Goal: Information Seeking & Learning: Learn about a topic

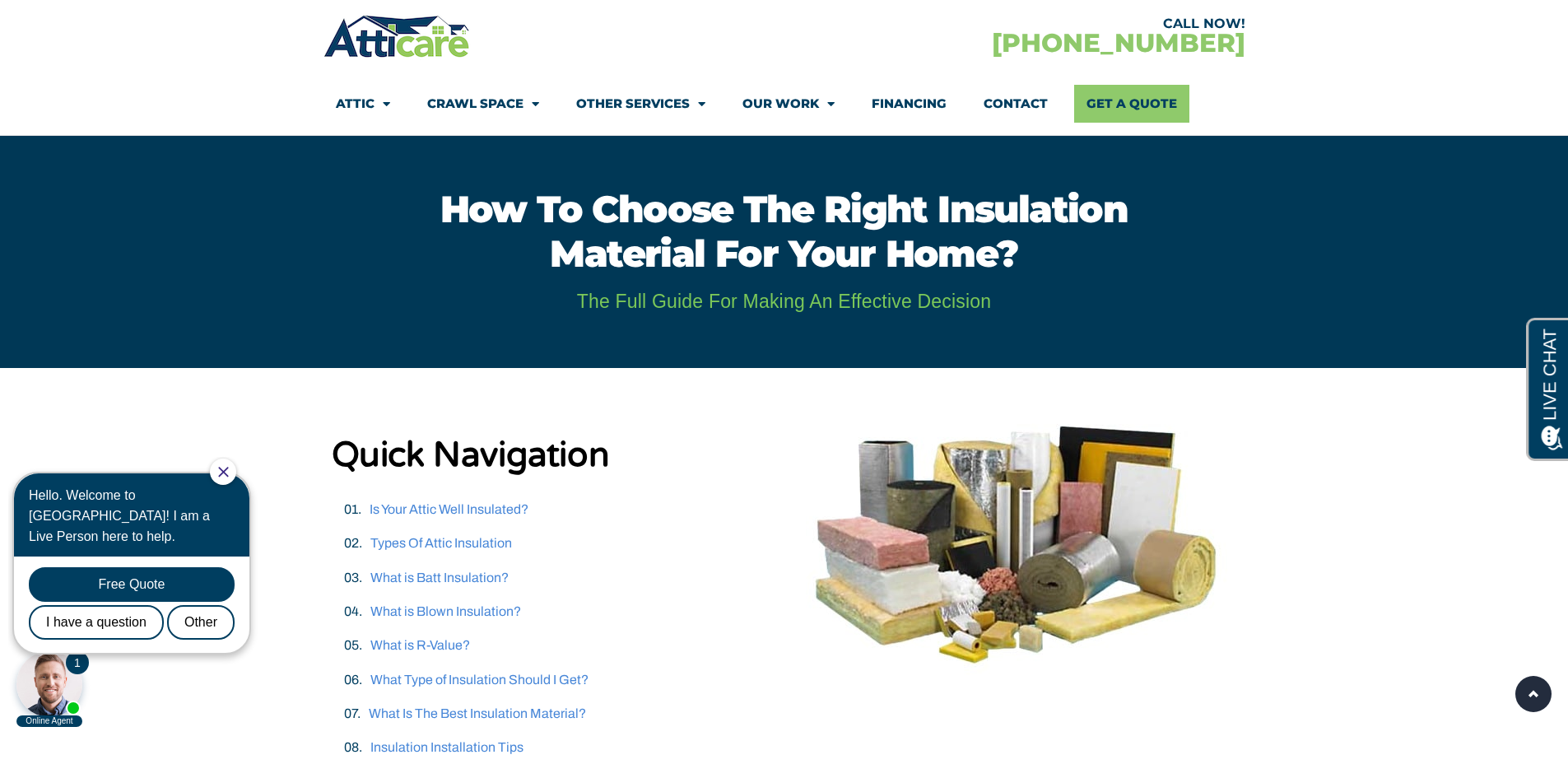
scroll to position [82, 0]
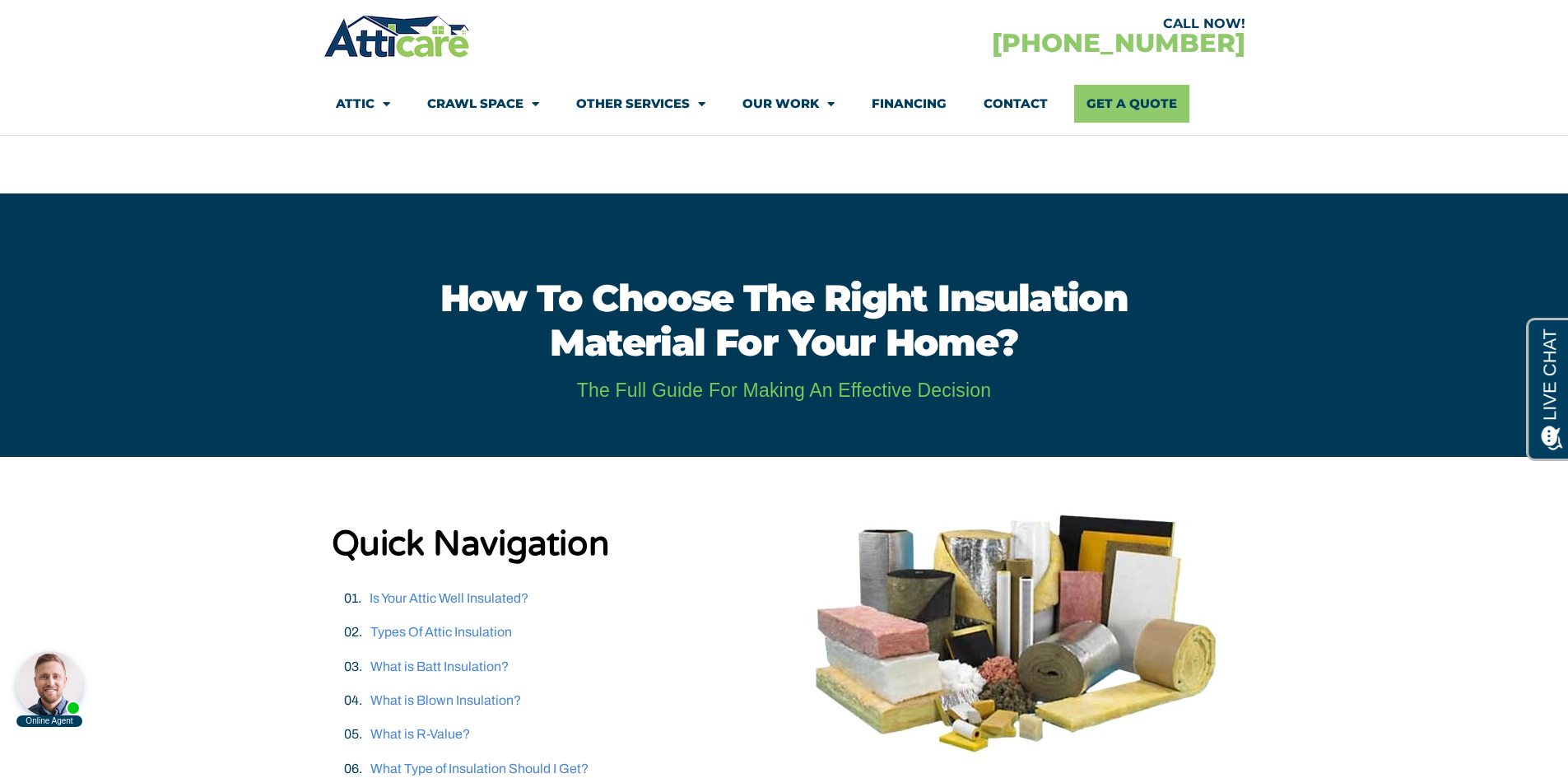
scroll to position [411, 0]
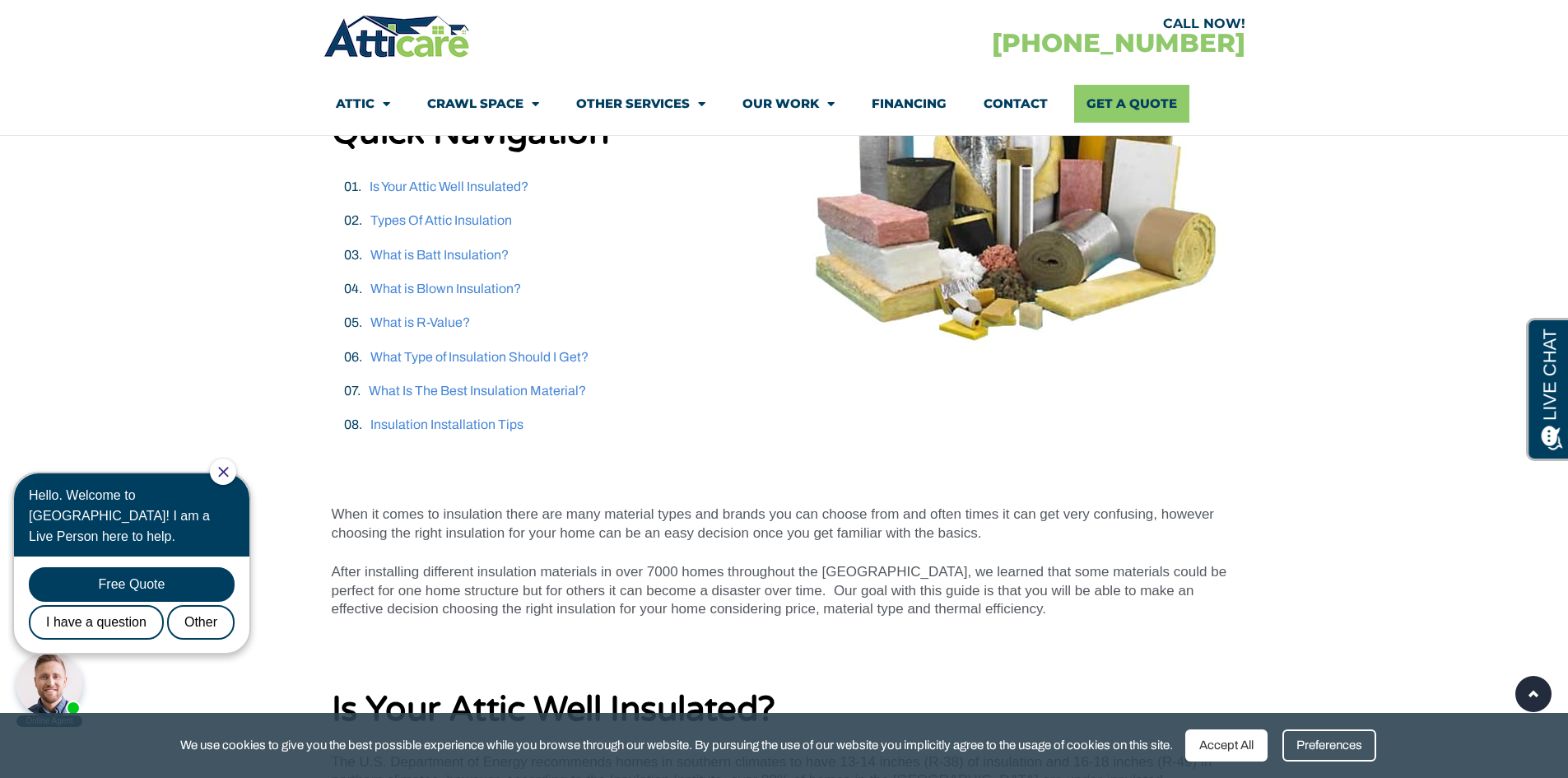
drag, startPoint x: 1251, startPoint y: 741, endPoint x: 1217, endPoint y: 720, distance: 40.0
click at [1247, 741] on div "Accept All" at bounding box center [1226, 746] width 82 height 32
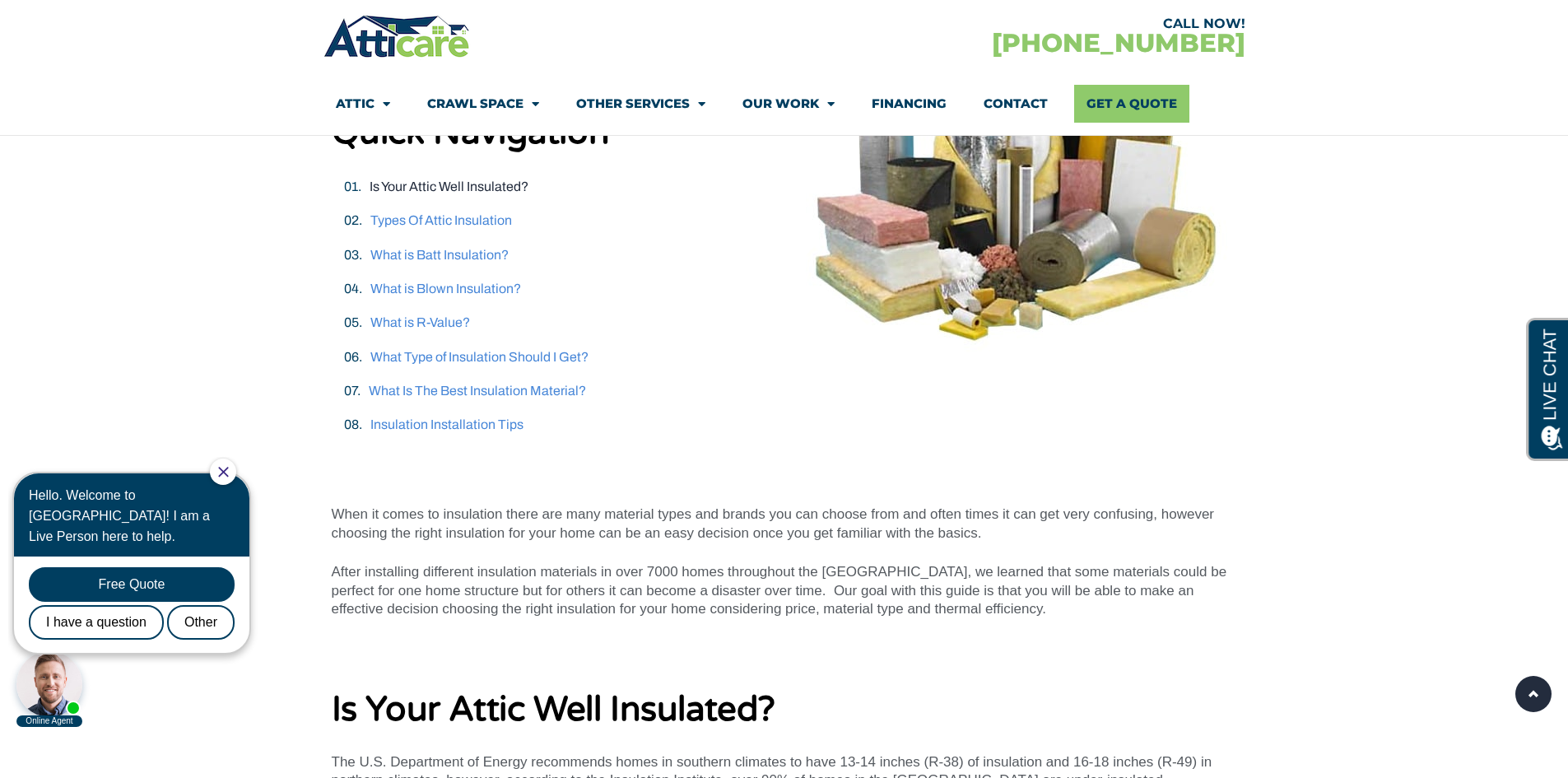
click at [480, 190] on link "Is Your Attic Well Insulated?" at bounding box center [449, 186] width 159 height 14
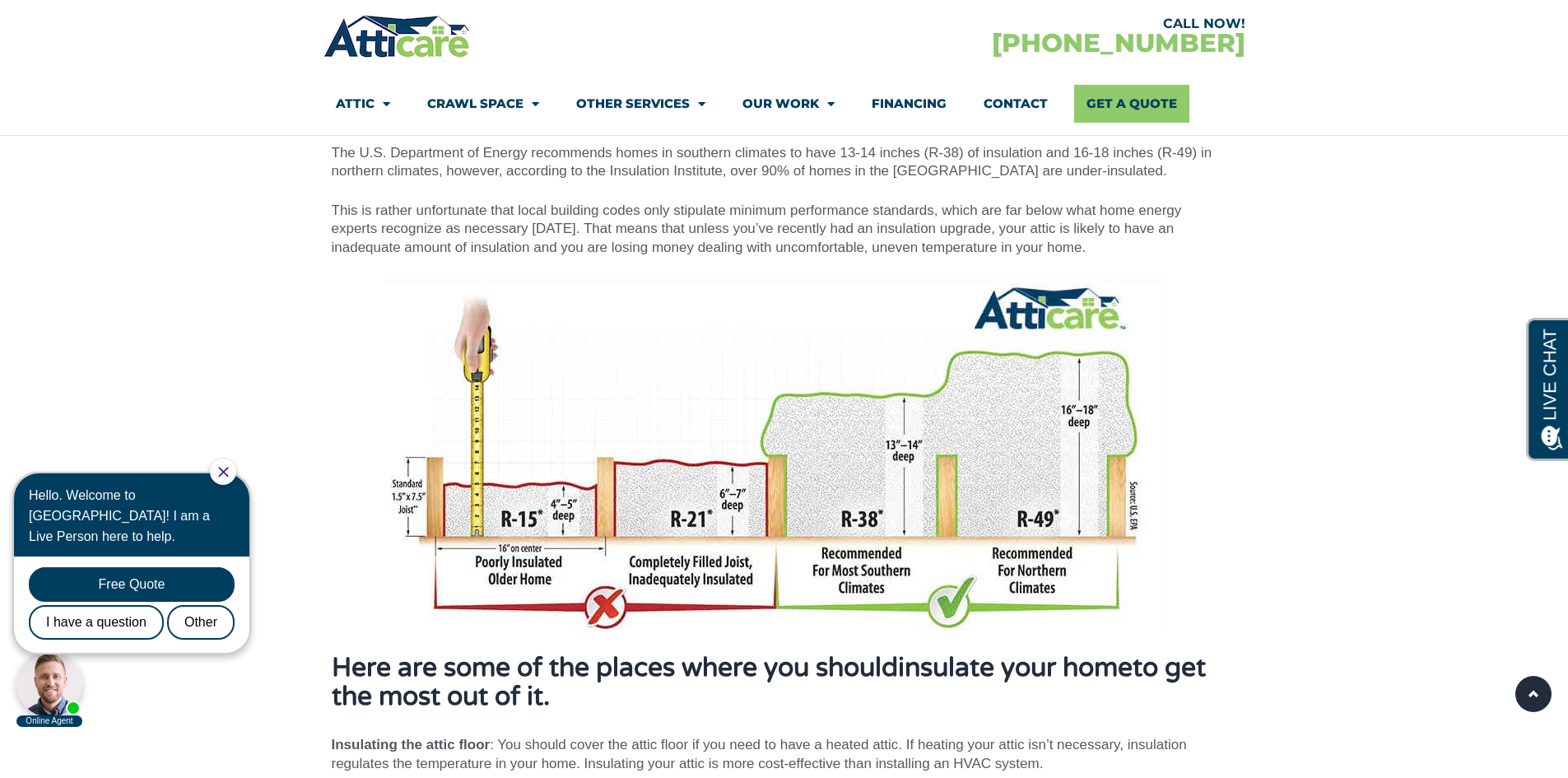
scroll to position [1020, 0]
drag, startPoint x: 235, startPoint y: 467, endPoint x: 248, endPoint y: 920, distance: 453.2
click at [229, 467] on icon "Close Chat" at bounding box center [224, 472] width 11 height 11
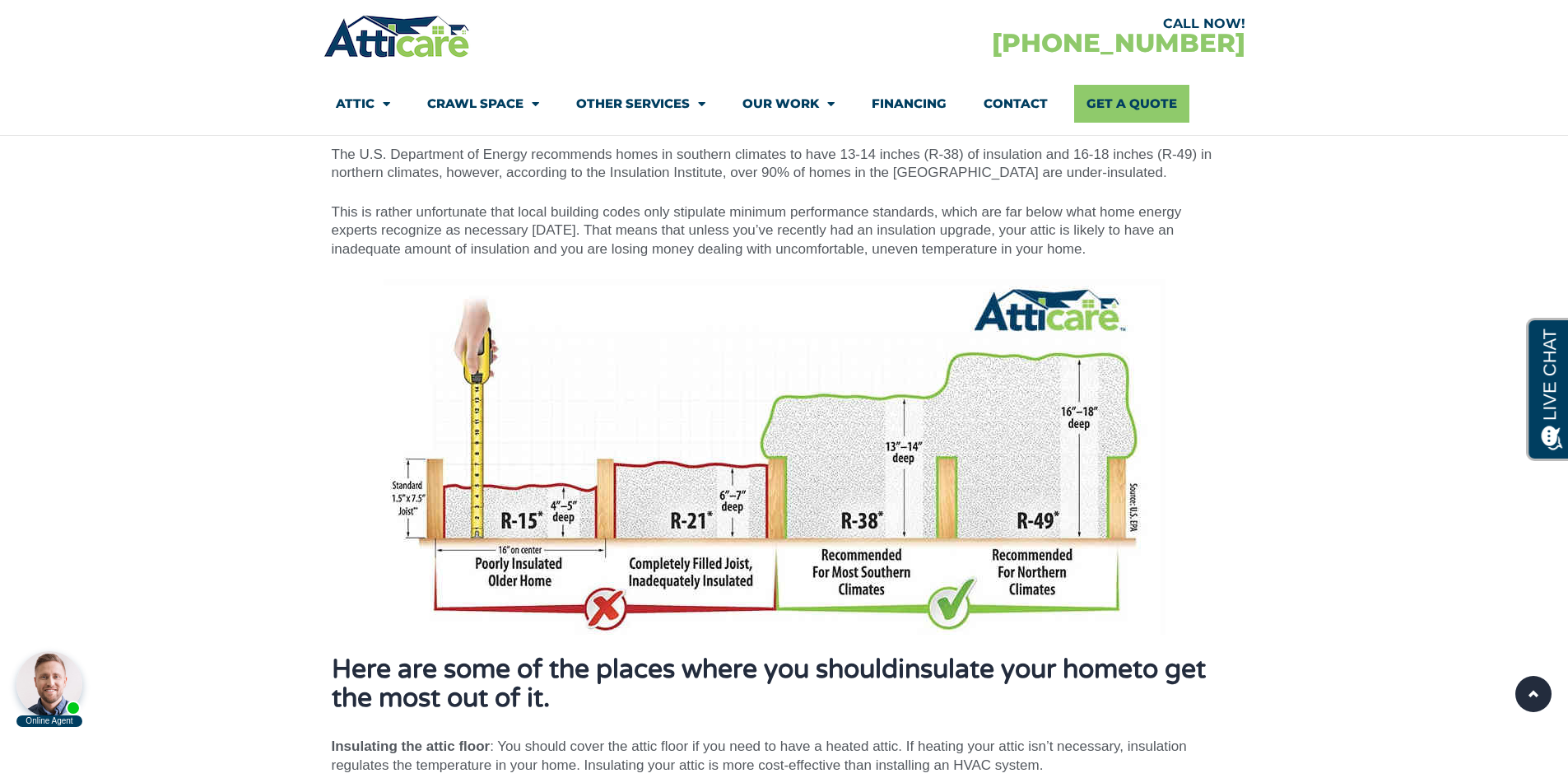
click at [148, 224] on section "Is Your Attic Well Insulated?​ The U.S. Department of Energy recommends homes i…" at bounding box center [784, 698] width 1568 height 1280
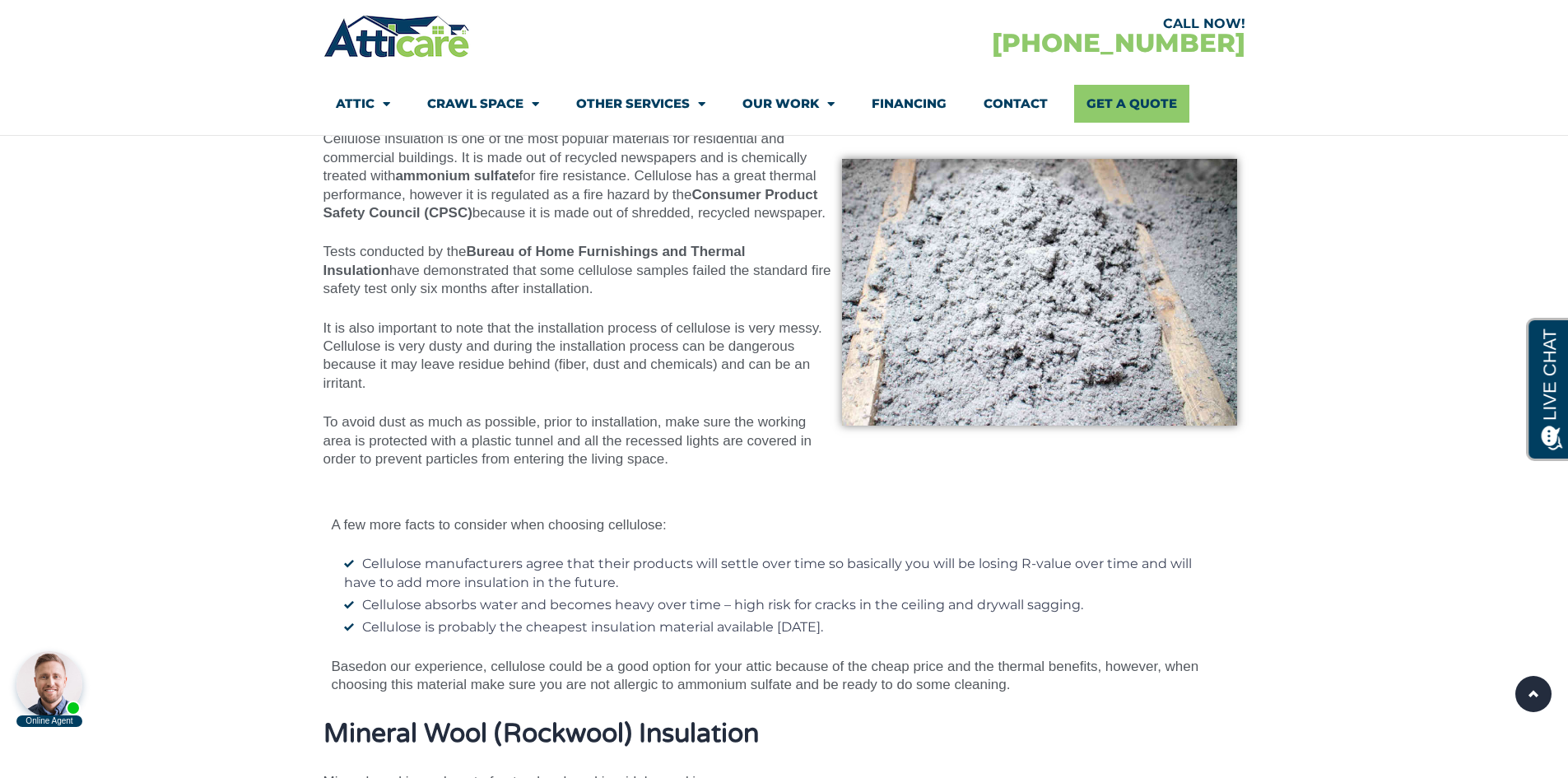
scroll to position [6537, 0]
drag, startPoint x: 98, startPoint y: 210, endPoint x: 117, endPoint y: 207, distance: 19.2
click at [99, 210] on section "Cellulose Insulation Cellulose insulation is one of the most popular materials …" at bounding box center [784, 282] width 1568 height 448
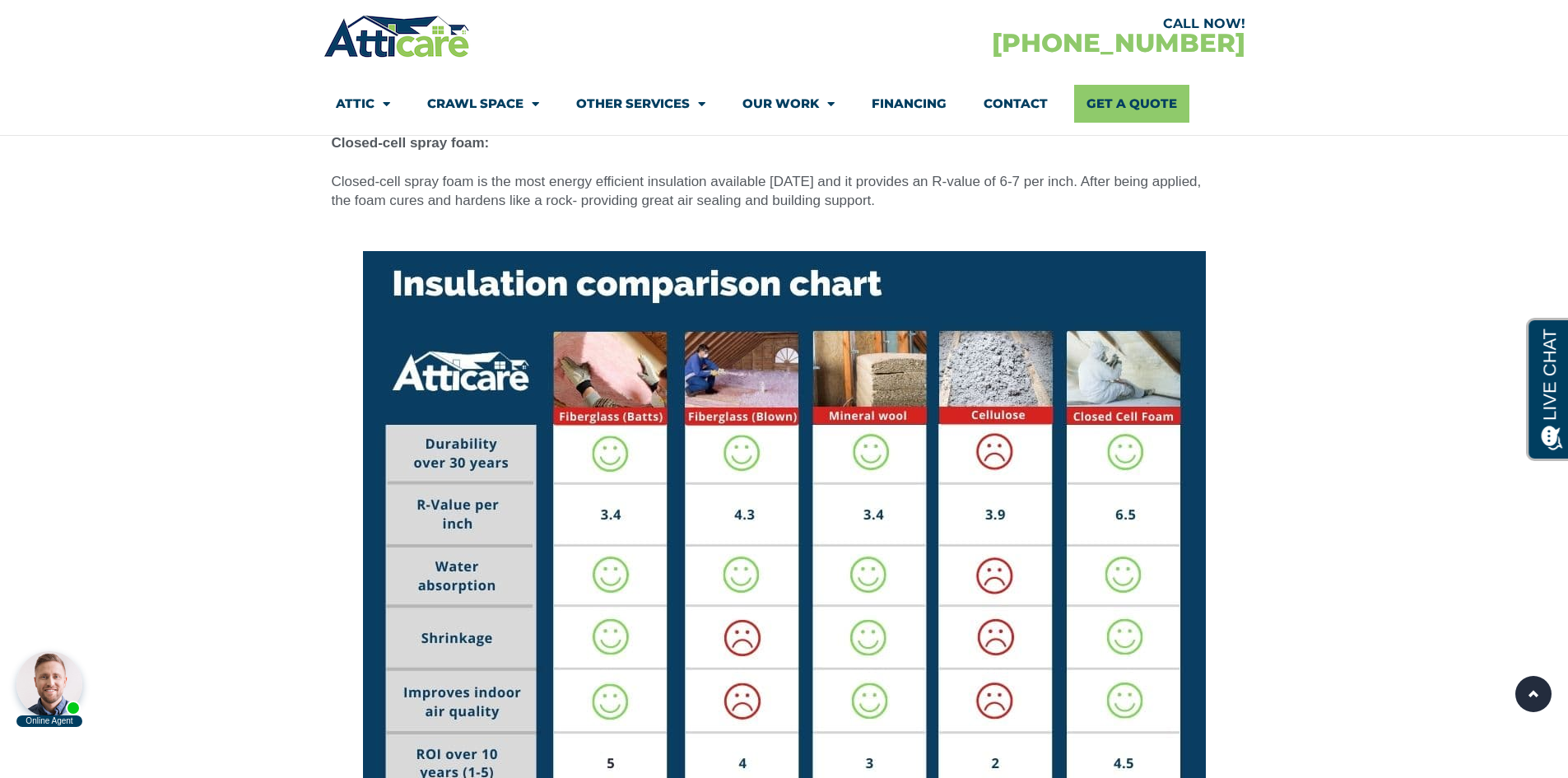
scroll to position [8513, 0]
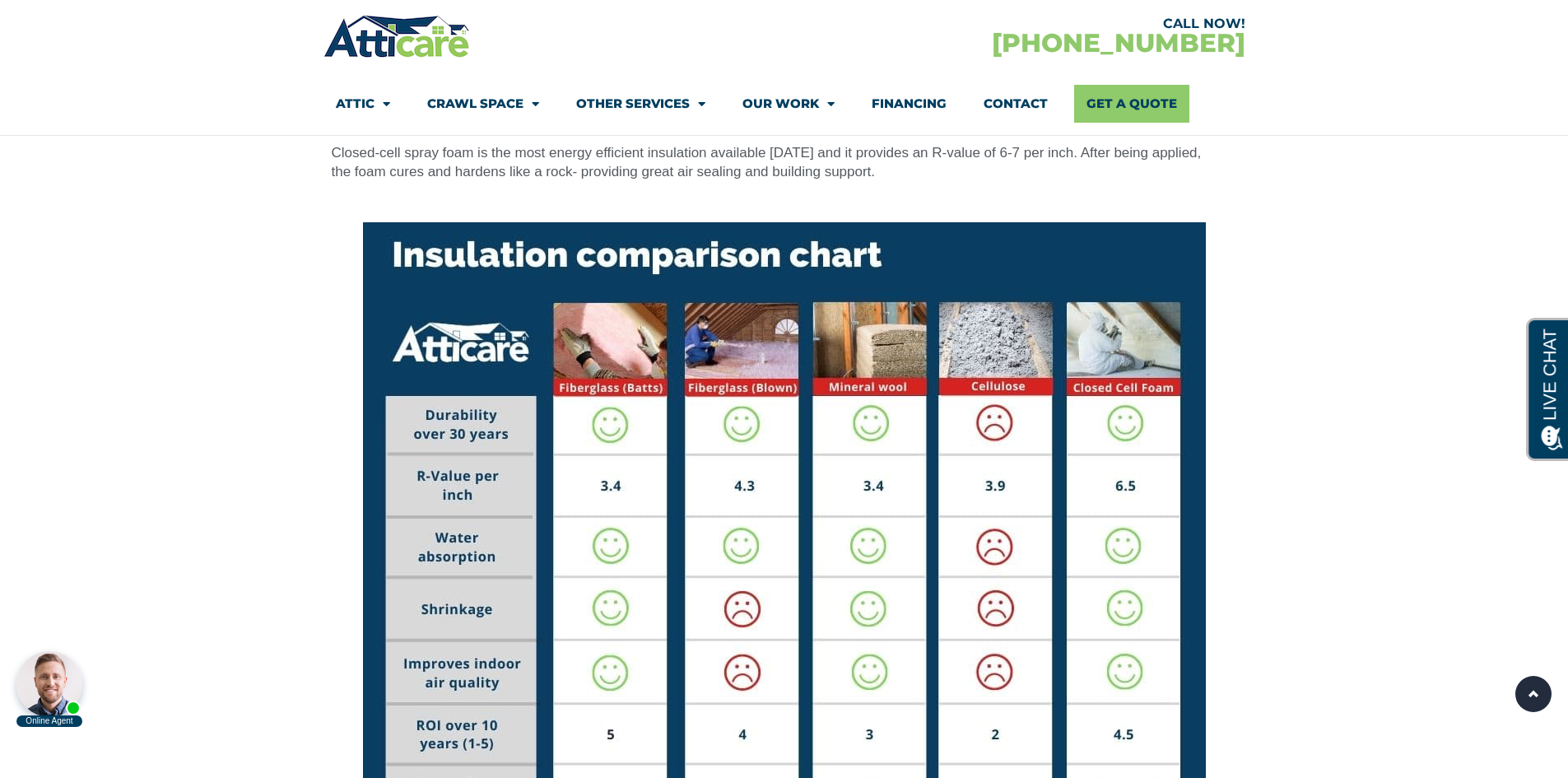
click at [270, 338] on section at bounding box center [784, 539] width 1568 height 698
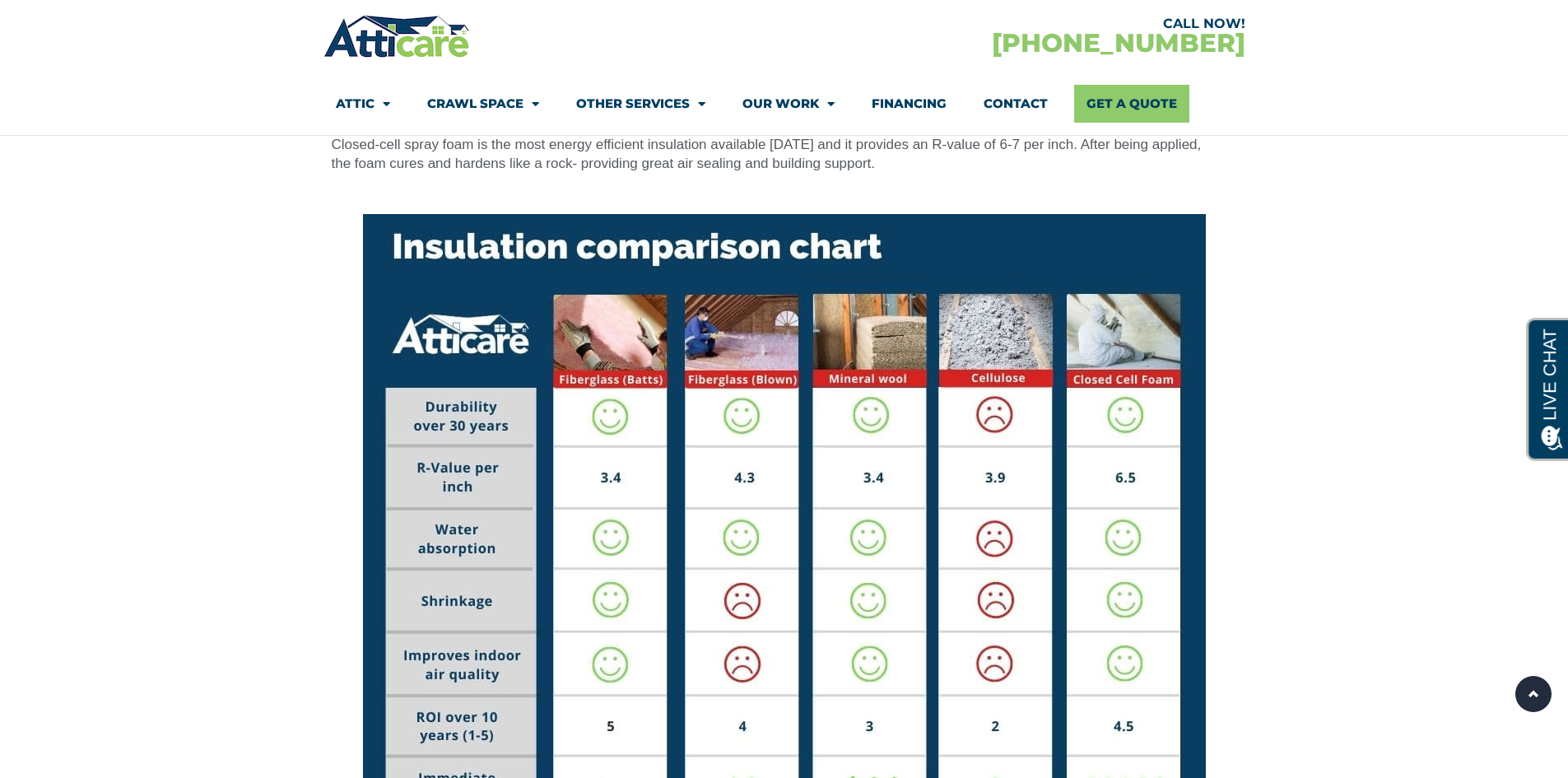
scroll to position [0, 0]
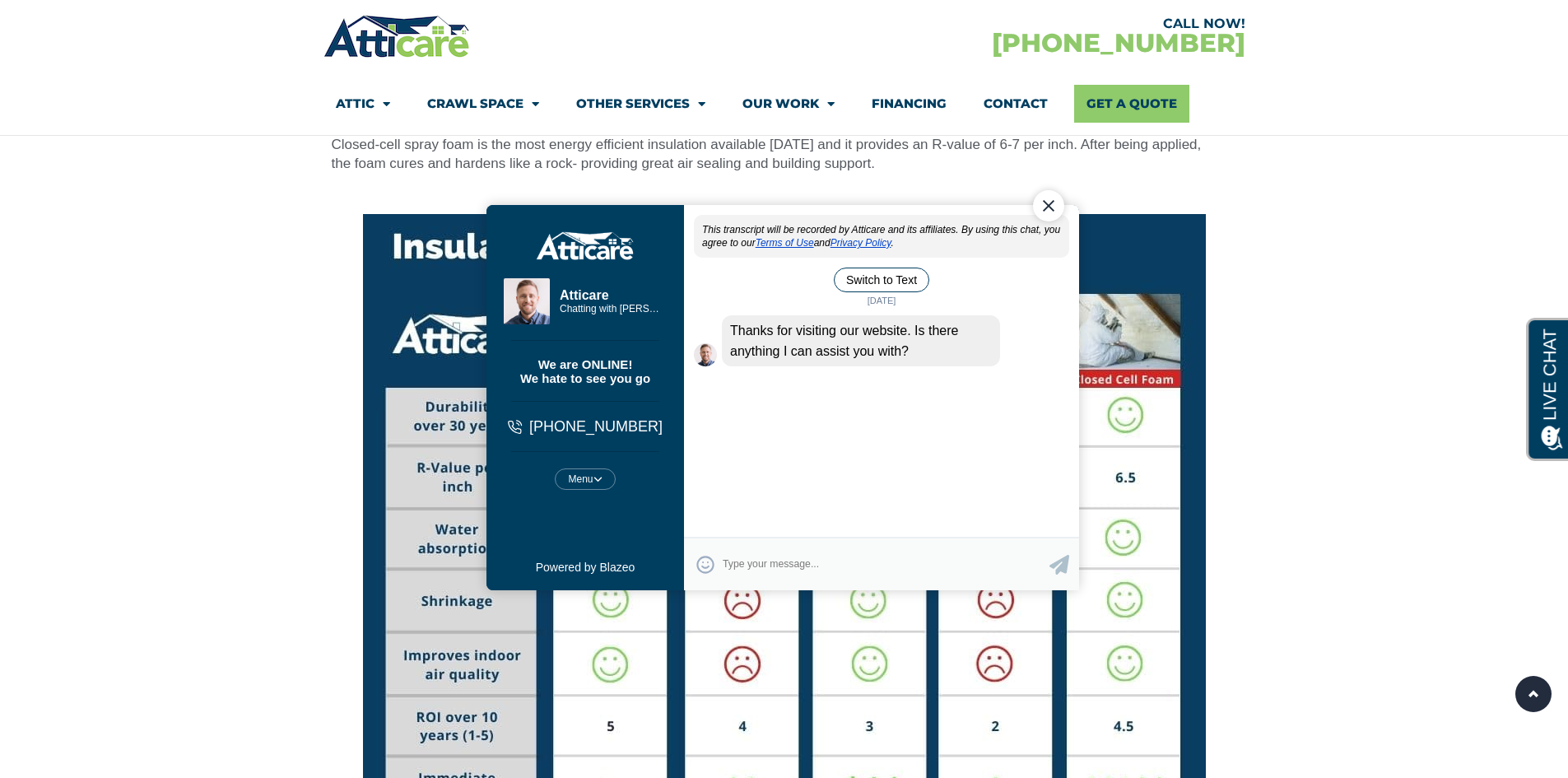
drag, startPoint x: 1334, startPoint y: 314, endPoint x: 1344, endPoint y: 309, distance: 11.2
click at [1342, 311] on section at bounding box center [784, 530] width 1568 height 698
click at [1053, 205] on div "Close Chat" at bounding box center [1048, 205] width 32 height 32
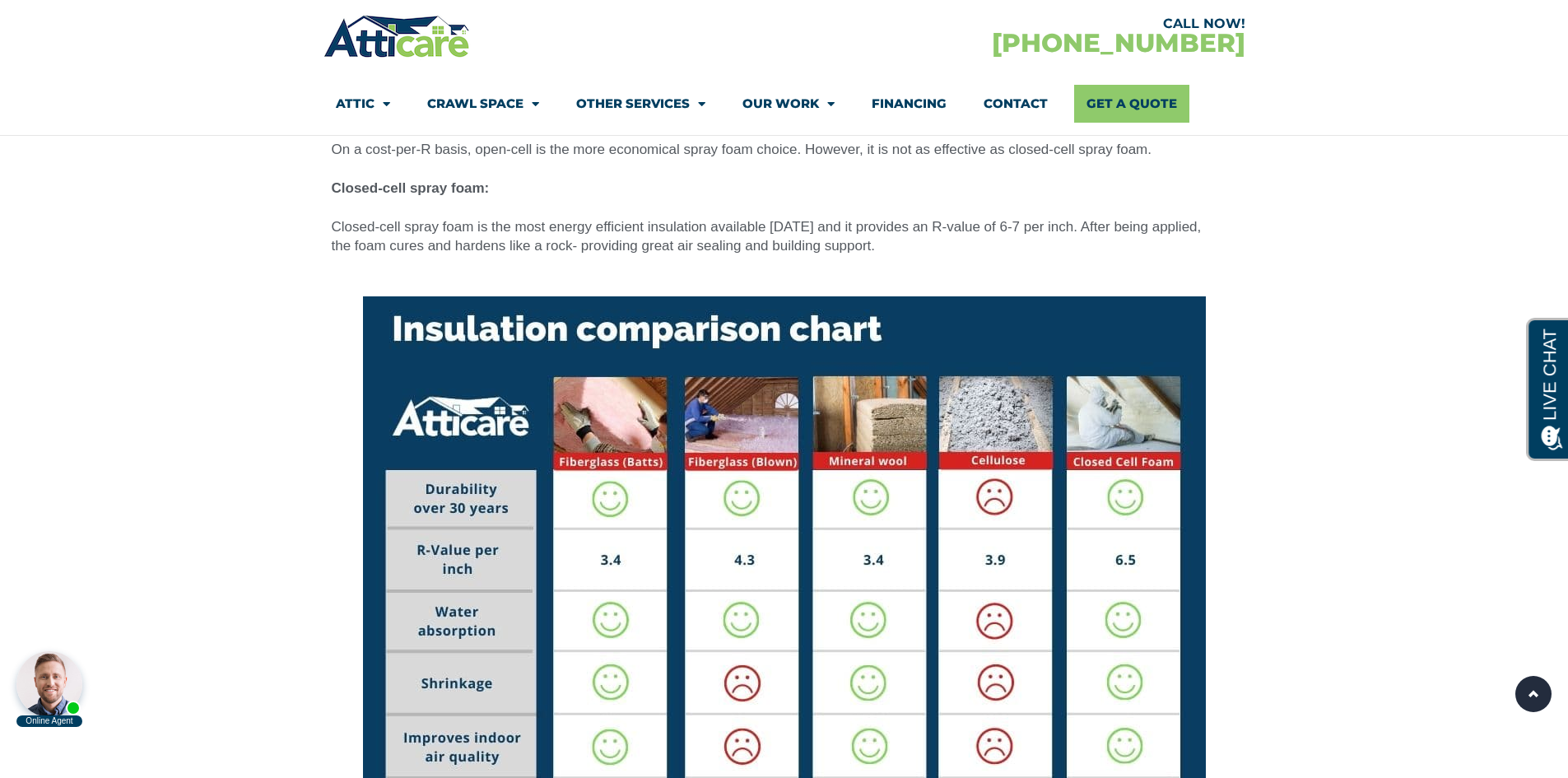
scroll to position [8521, 0]
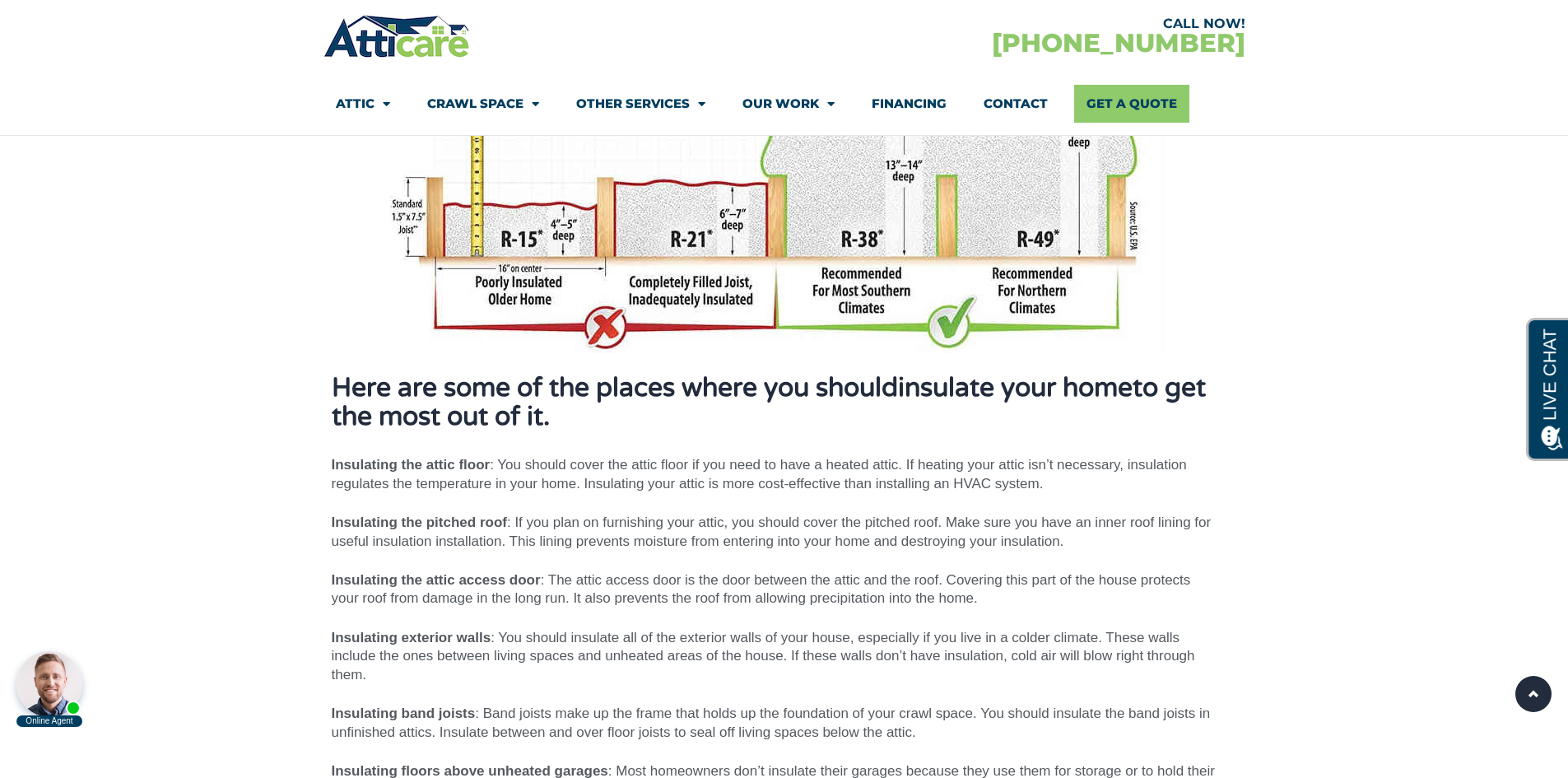
scroll to position [1330, 0]
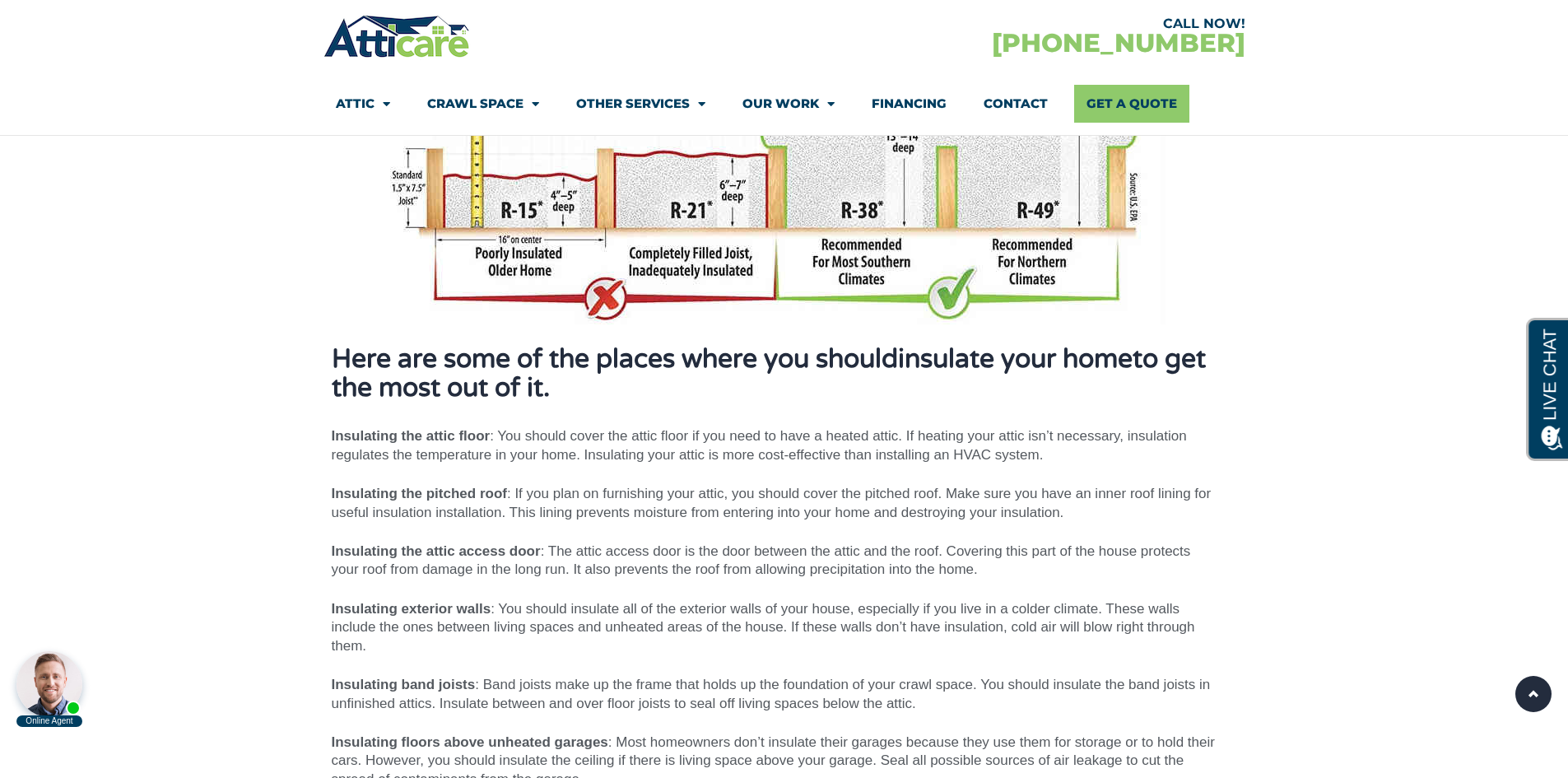
drag, startPoint x: 95, startPoint y: 277, endPoint x: 116, endPoint y: 278, distance: 21.0
click at [116, 278] on section "Is Your Attic Well Insulated?​ The U.S. Department of Energy recommends homes i…" at bounding box center [784, 388] width 1568 height 1280
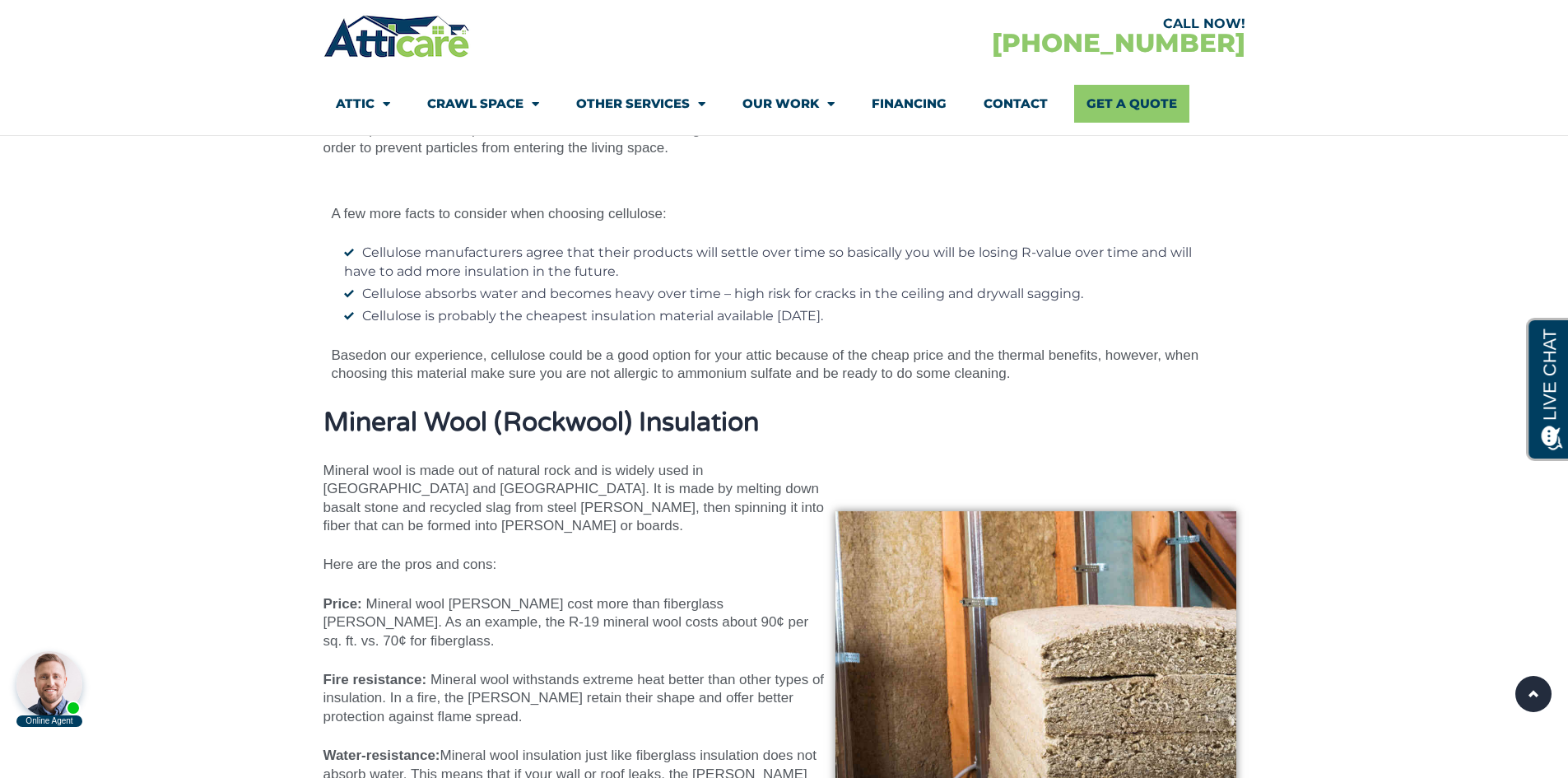
scroll to position [6518, 0]
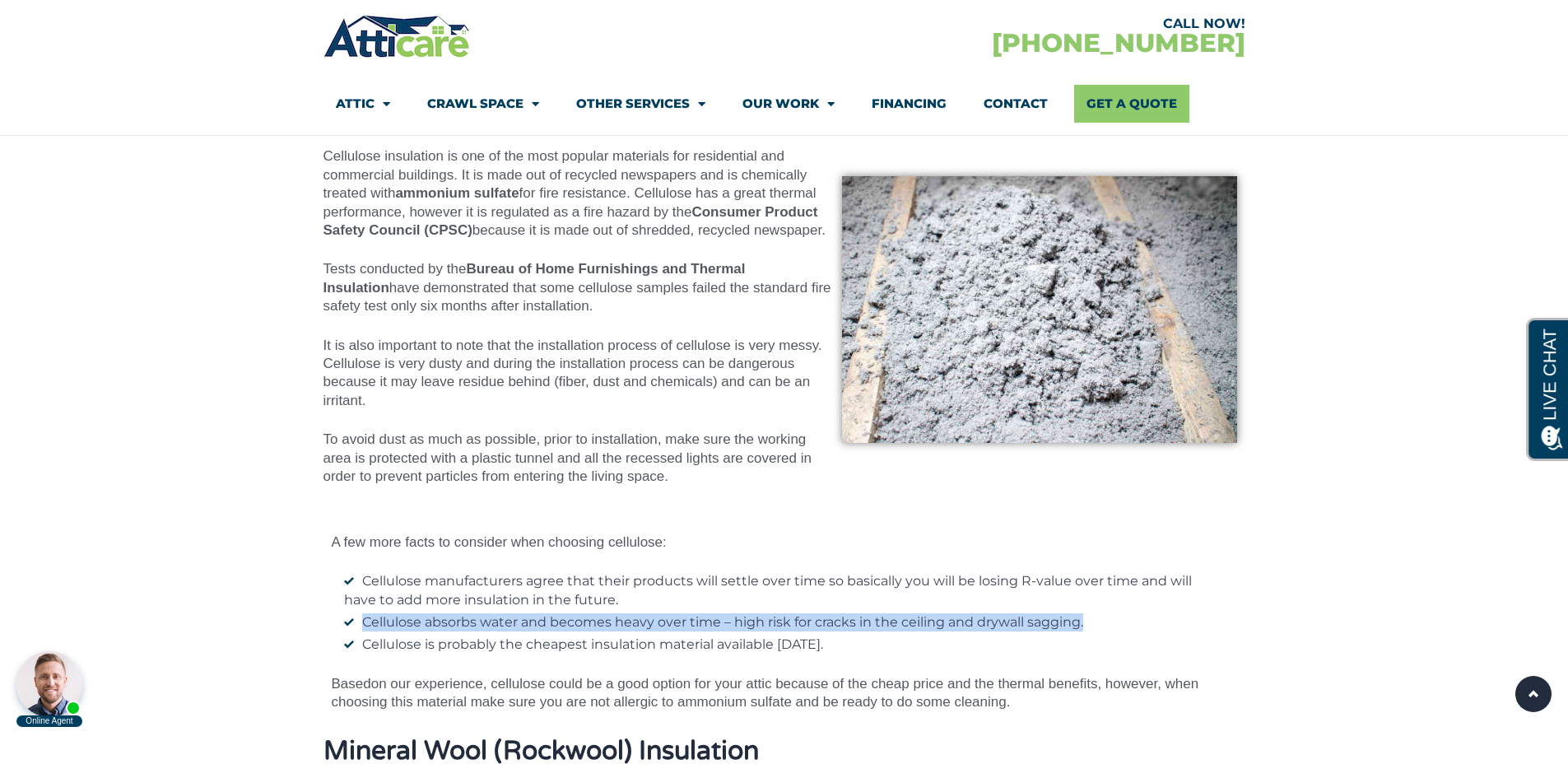
drag, startPoint x: 364, startPoint y: 584, endPoint x: 1082, endPoint y: 587, distance: 718.0
click at [1084, 613] on li "Cellulose absorbs water and becomes heavy over time – high risk for cracks in t…" at bounding box center [781, 623] width 875 height 18
copy span "Cellulose absorbs water and becomes heavy over time – high risk for cracks in t…"
